Goal: Information Seeking & Learning: Compare options

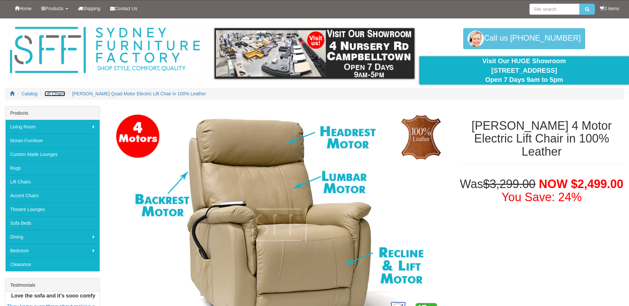
click at [52, 94] on span "Lift Chairs" at bounding box center [55, 93] width 21 height 5
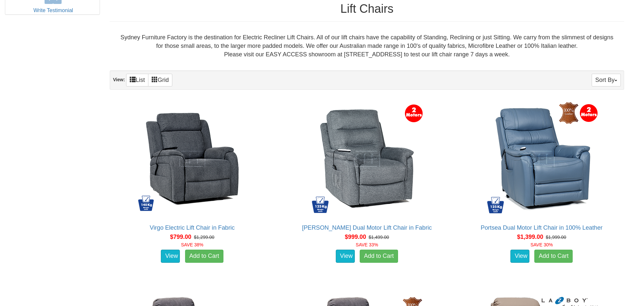
scroll to position [357, 0]
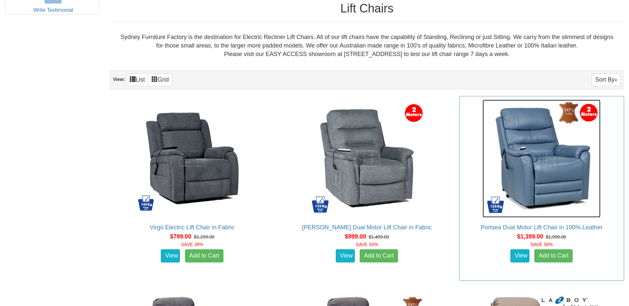
click at [562, 184] on img at bounding box center [542, 159] width 118 height 118
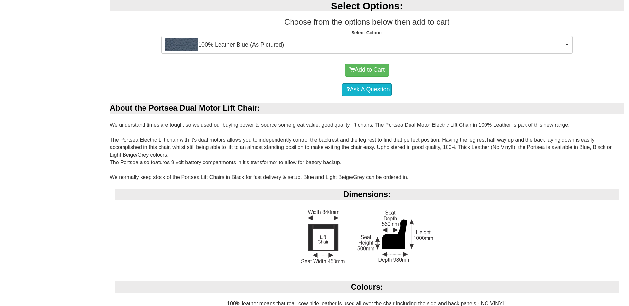
scroll to position [479, 0]
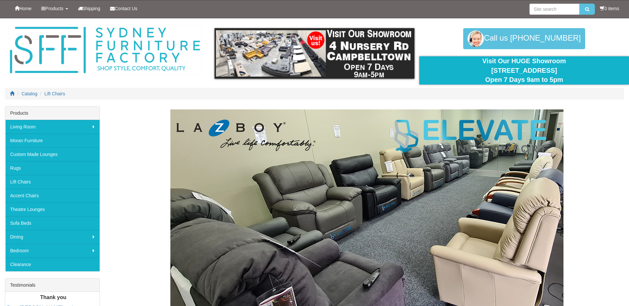
scroll to position [357, 0]
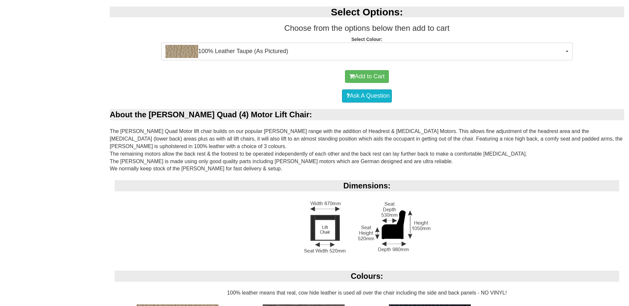
scroll to position [493, 0]
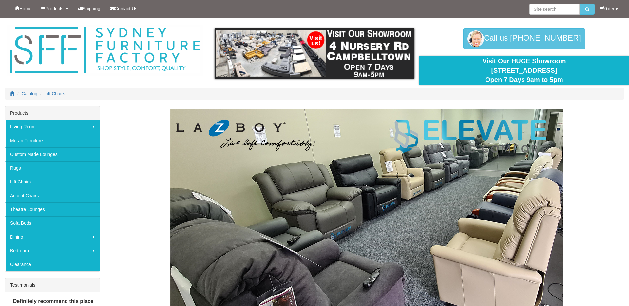
scroll to position [357, 0]
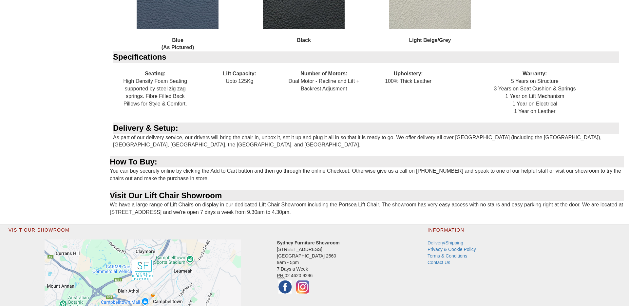
scroll to position [861, 0]
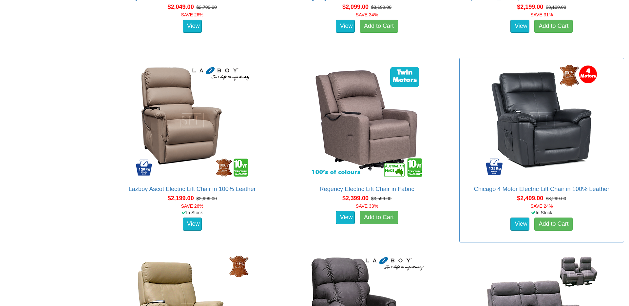
scroll to position [1161, 0]
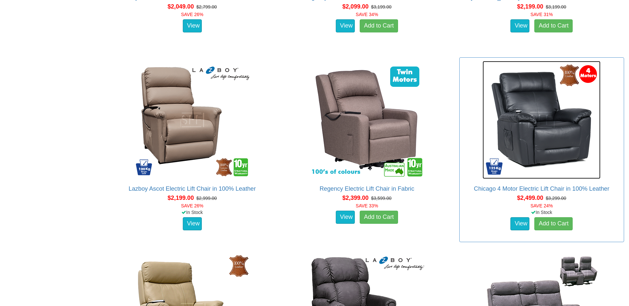
click at [563, 169] on img at bounding box center [542, 120] width 118 height 118
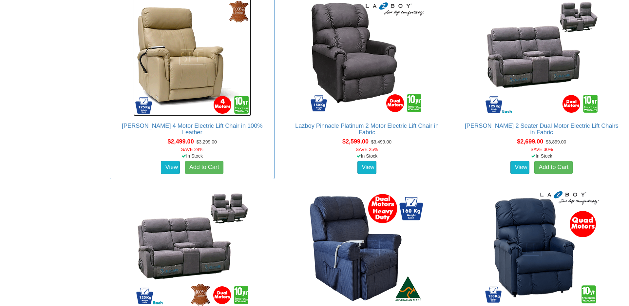
scroll to position [1416, 0]
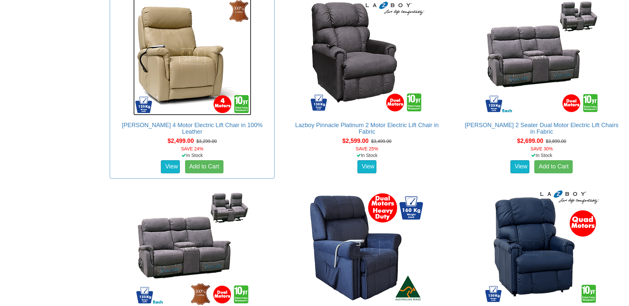
click at [205, 114] on img at bounding box center [192, 56] width 118 height 118
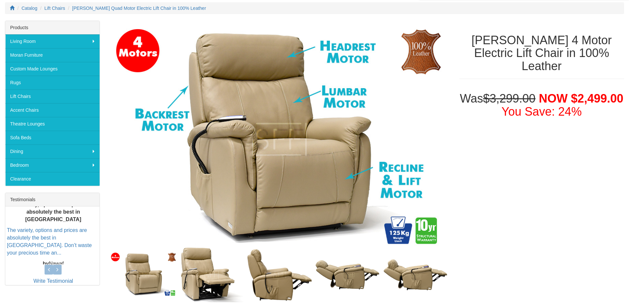
scroll to position [86, 0]
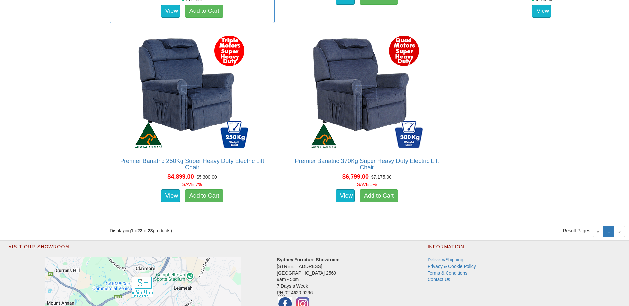
scroll to position [1764, 0]
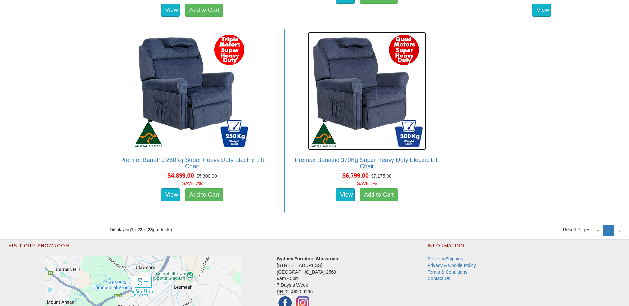
click at [339, 60] on img at bounding box center [367, 91] width 118 height 118
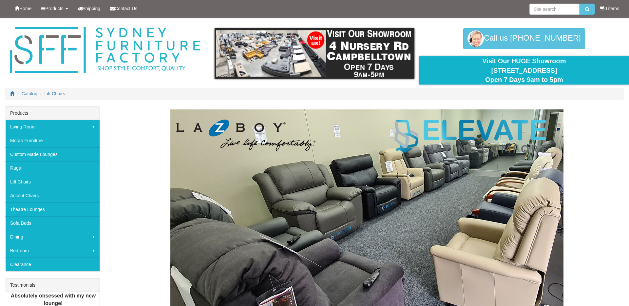
scroll to position [1764, 0]
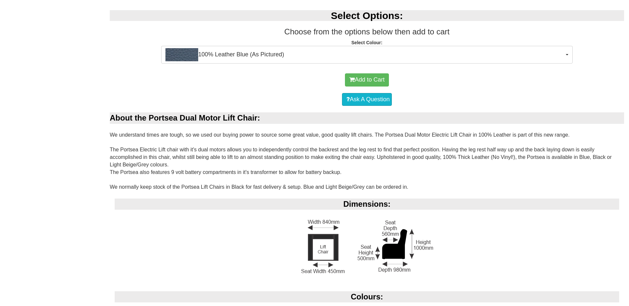
scroll to position [465, 0]
